Goal: Task Accomplishment & Management: Use online tool/utility

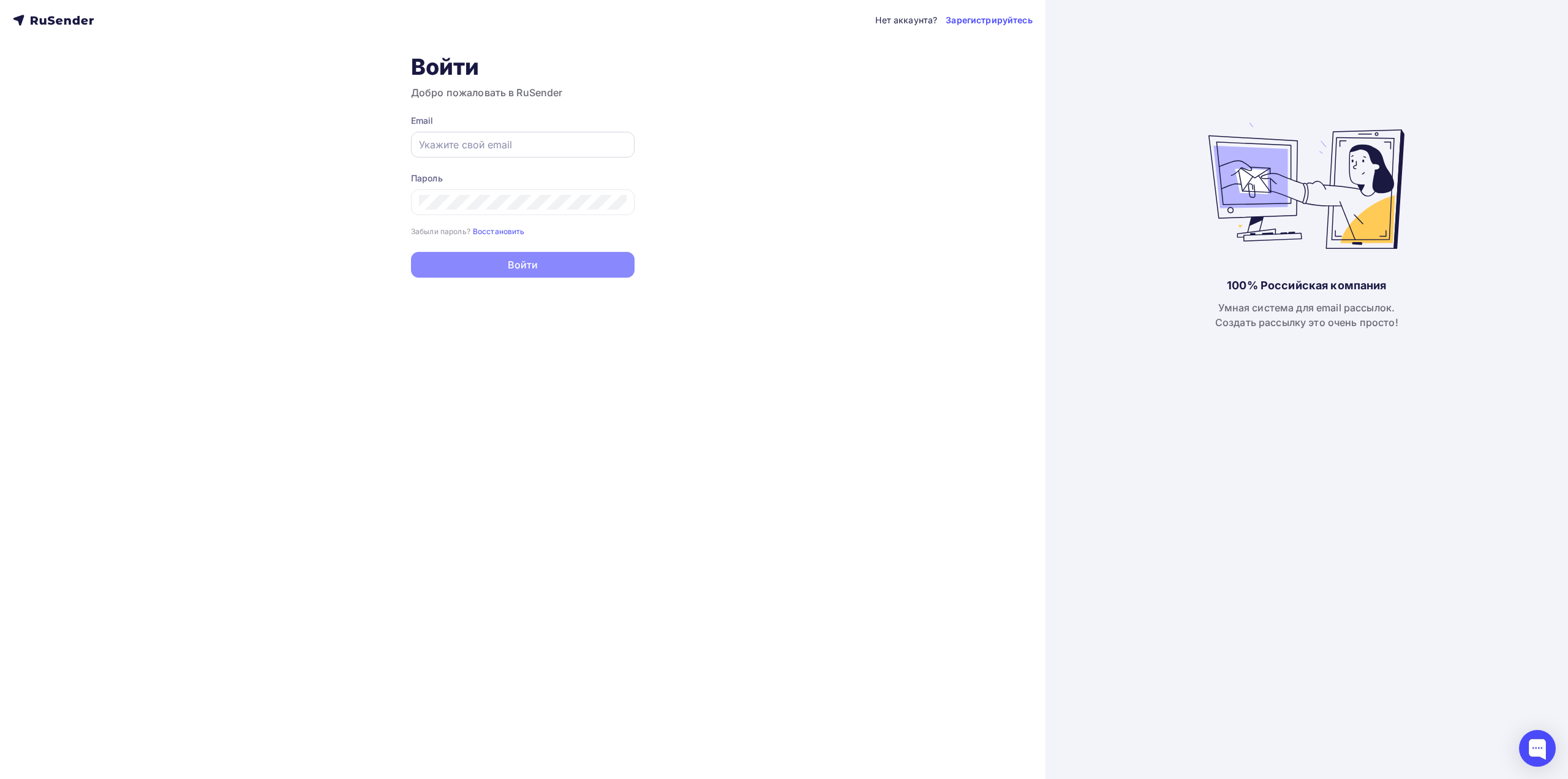
click at [500, 149] on input "text" at bounding box center [523, 144] width 208 height 14
type input "[EMAIL_ADDRESS][DOMAIN_NAME]"
click at [626, 198] on icon at bounding box center [619, 203] width 14 height 14
click at [513, 262] on button "Войти" at bounding box center [523, 266] width 224 height 25
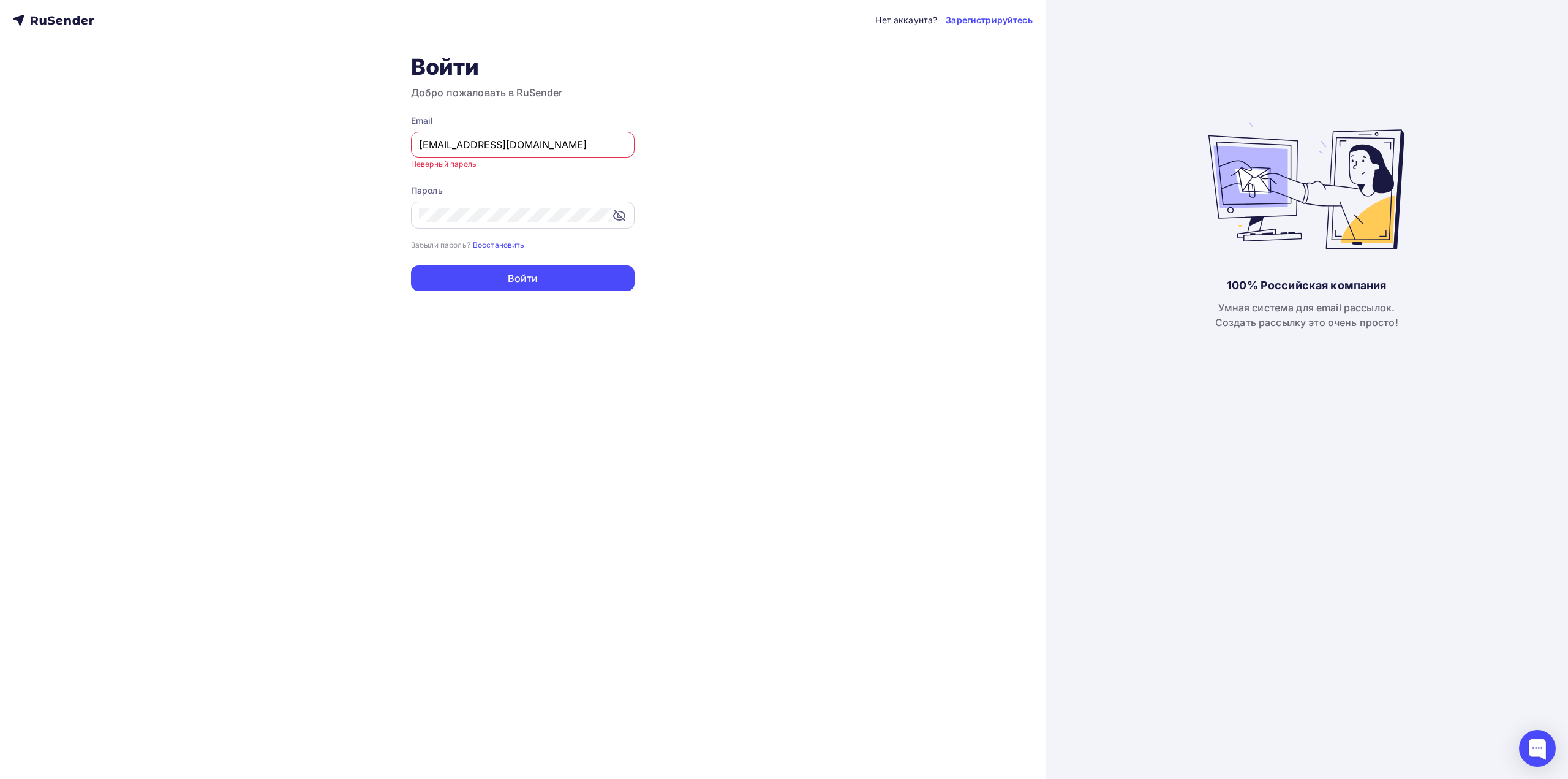
click at [499, 224] on div at bounding box center [523, 215] width 224 height 27
click at [502, 260] on button "Войти" at bounding box center [523, 266] width 224 height 25
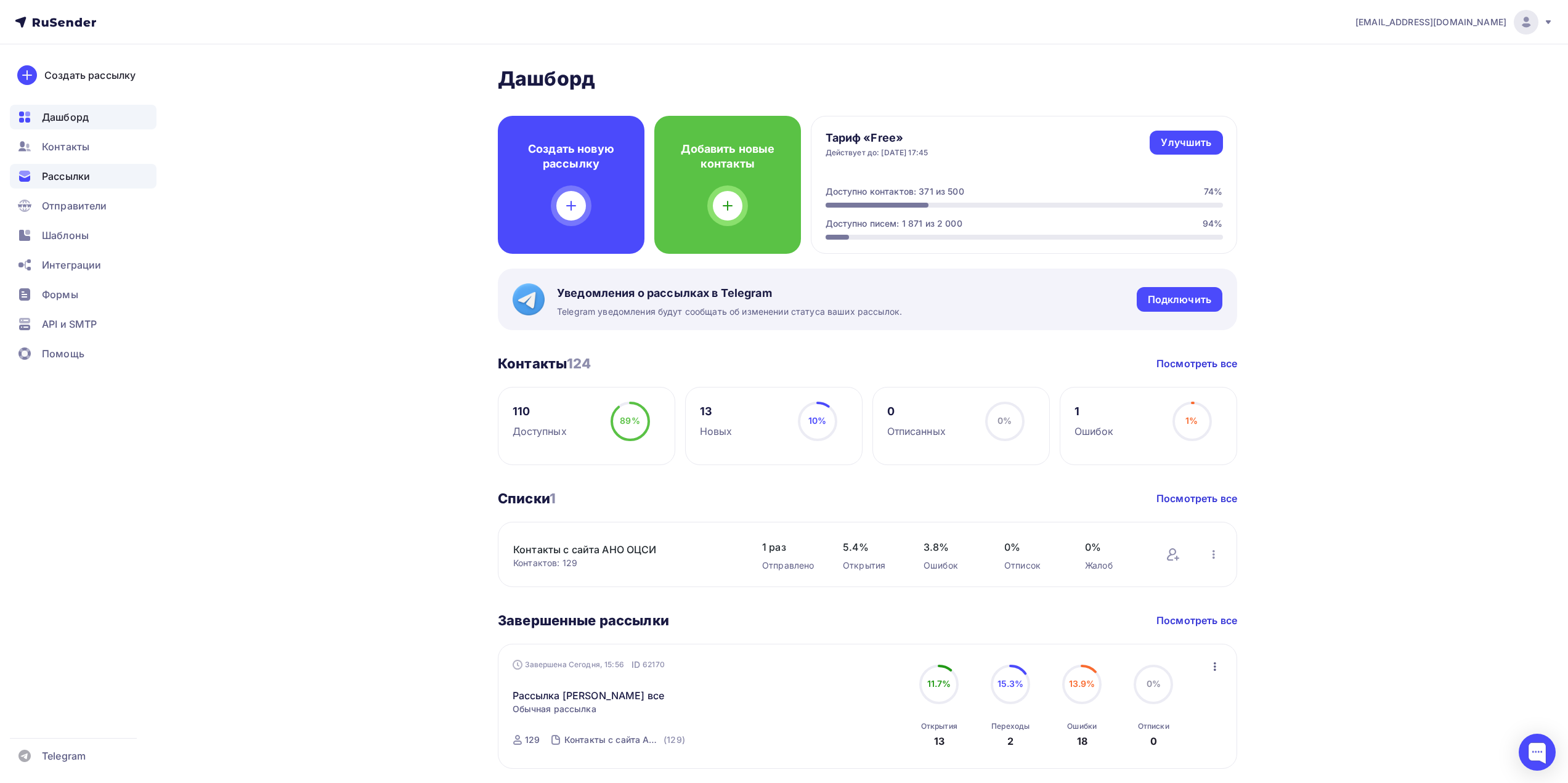
click at [73, 172] on span "Рассылки" at bounding box center [66, 176] width 48 height 14
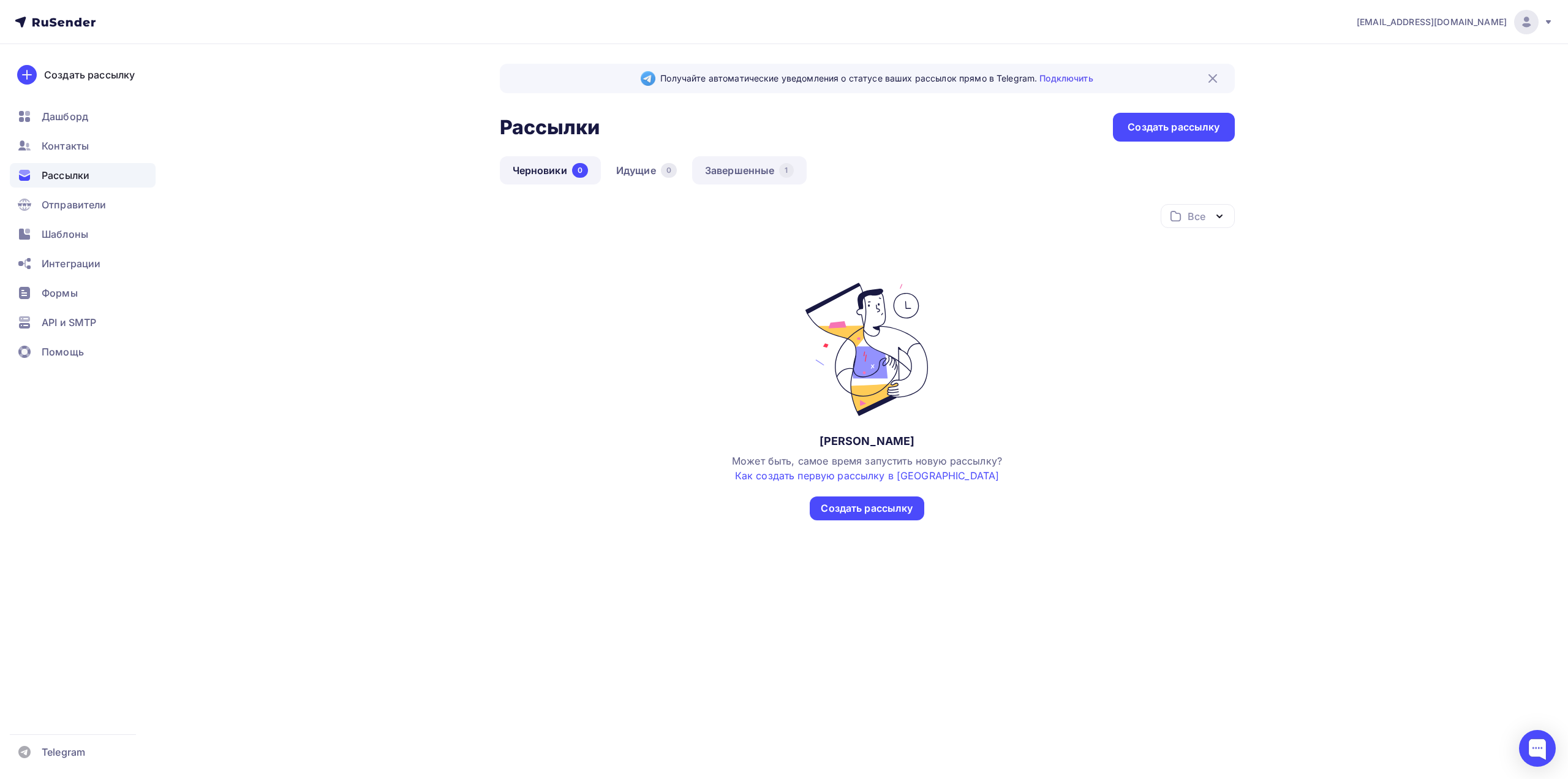
click at [724, 166] on link "Завершенные 1" at bounding box center [749, 170] width 115 height 28
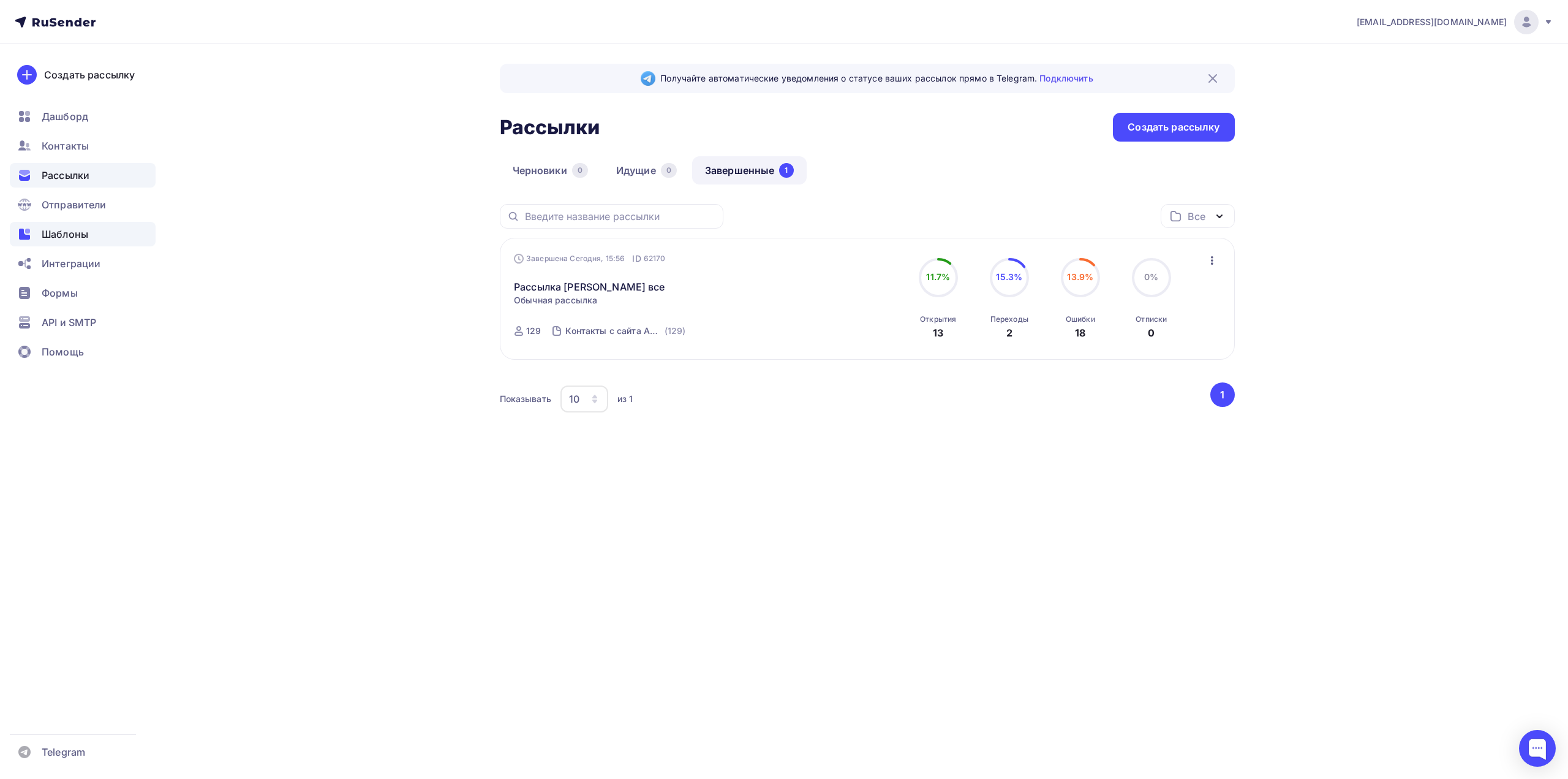
click at [76, 232] on span "Шаблоны" at bounding box center [65, 233] width 47 height 14
